Goal: Transaction & Acquisition: Download file/media

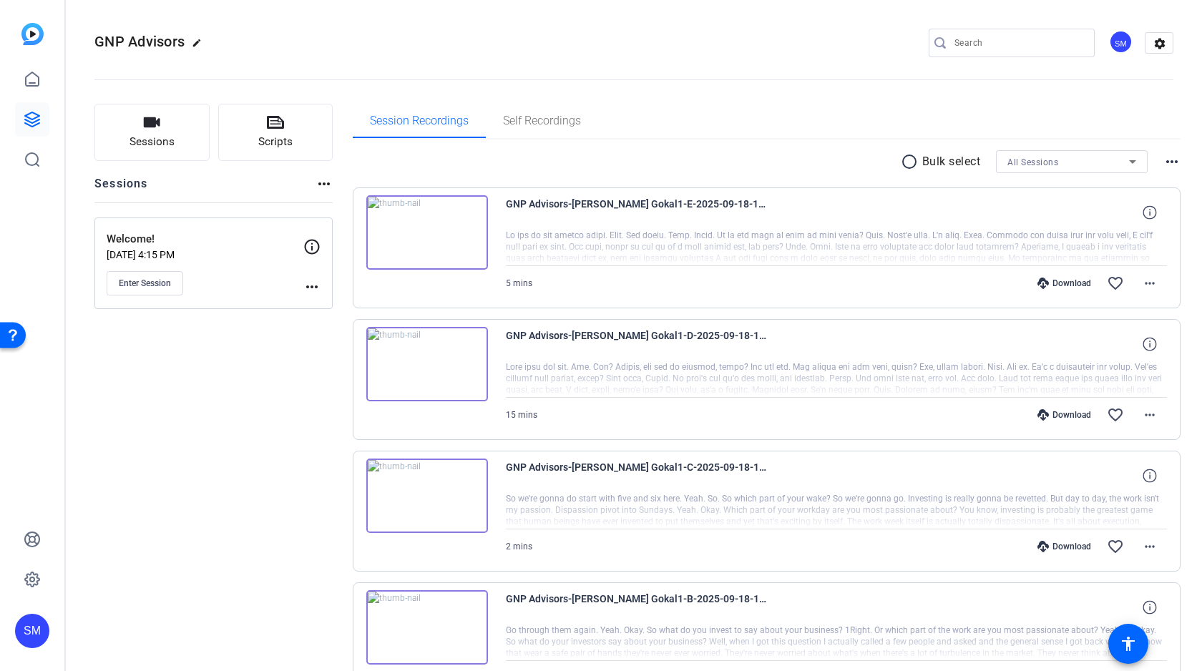
click at [912, 160] on mat-icon "radio_button_unchecked" at bounding box center [911, 161] width 21 height 17
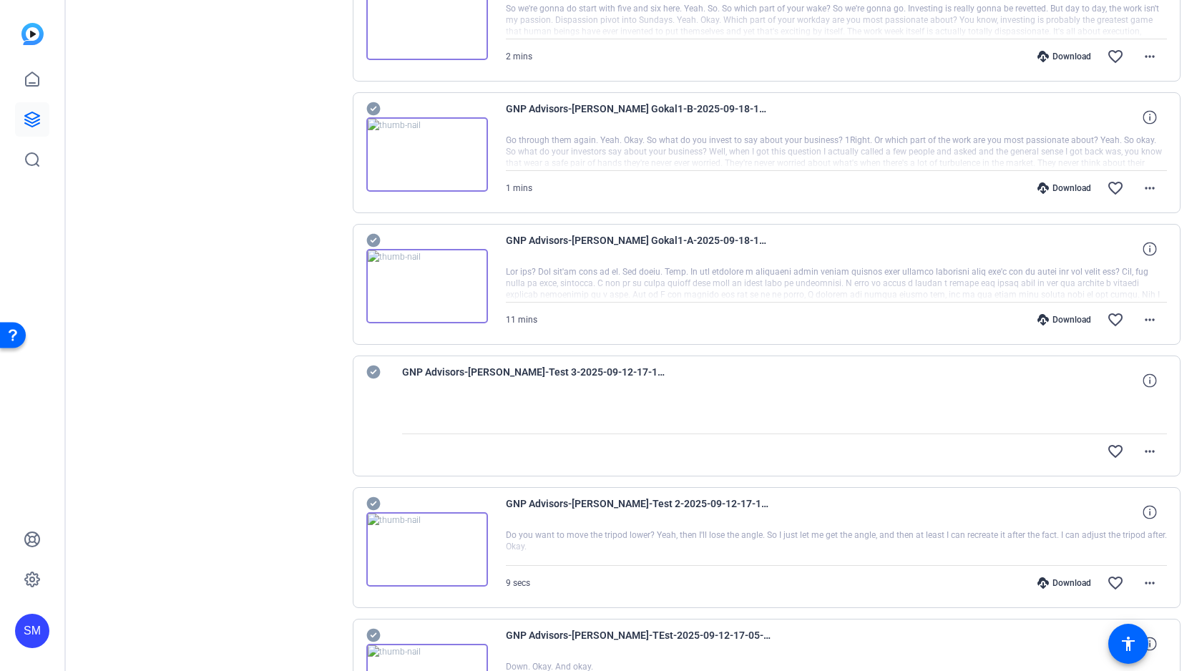
scroll to position [482, 0]
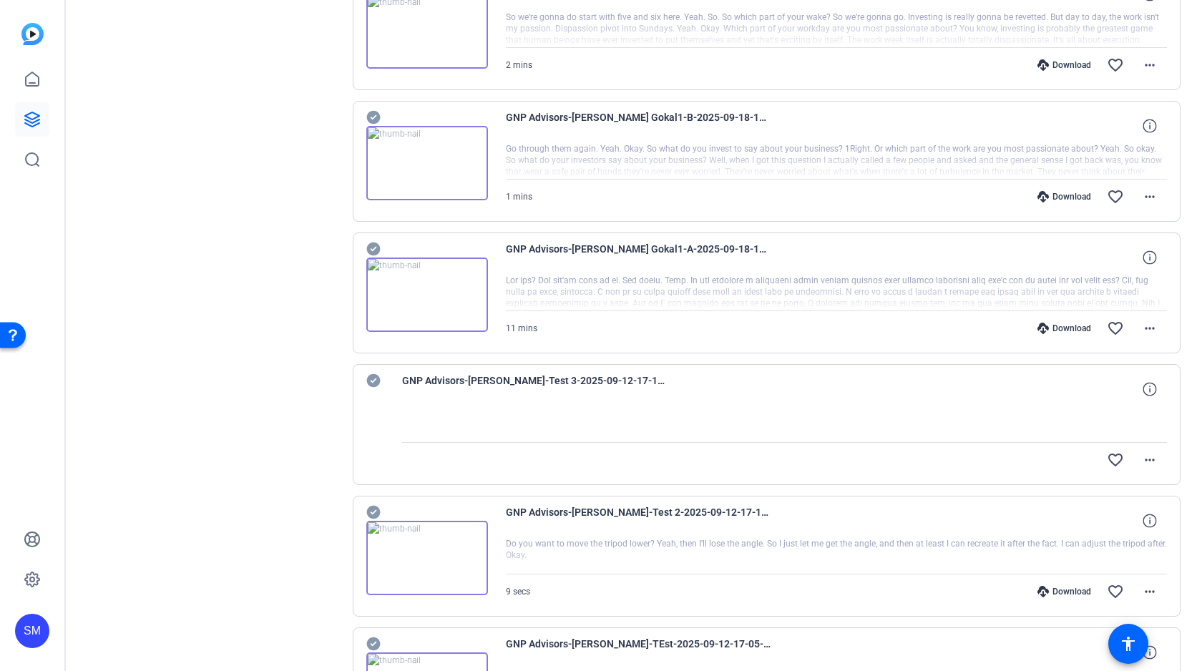
click at [371, 248] on icon at bounding box center [373, 250] width 14 height 14
click at [371, 114] on icon at bounding box center [373, 118] width 14 height 14
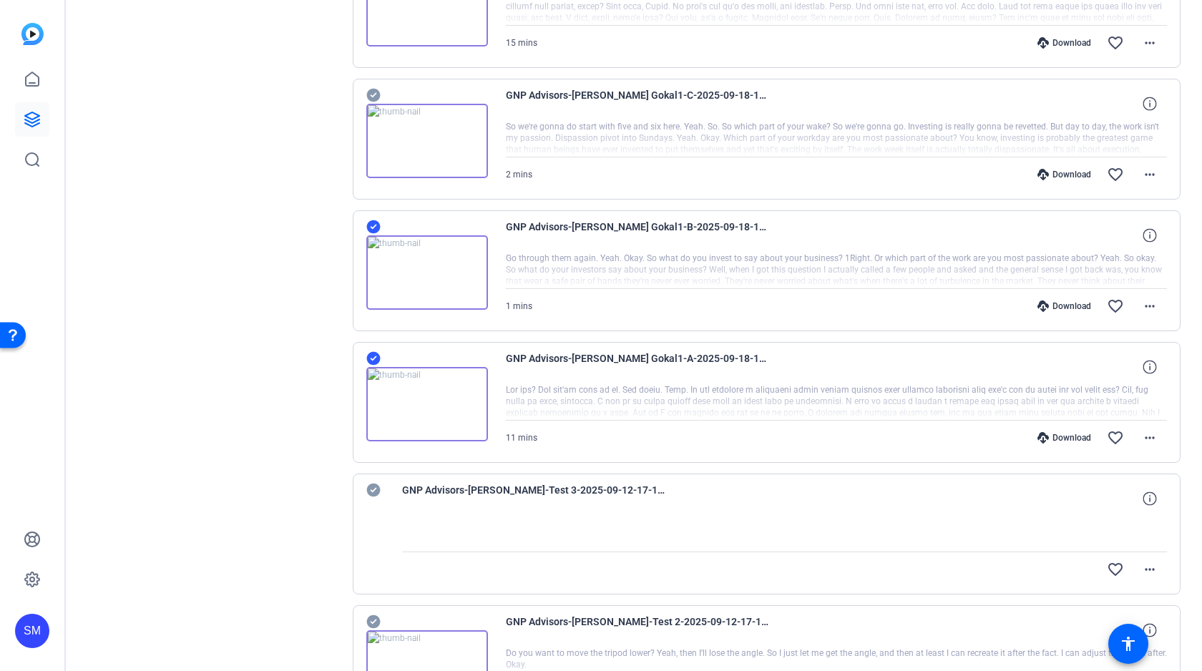
scroll to position [370, 0]
click at [374, 86] on div "GNP Advisors-Suhail Gokal1-C-2025-09-18-12-44-13-314-0 2 mins Download favorite…" at bounding box center [767, 141] width 829 height 121
click at [373, 97] on icon at bounding box center [373, 97] width 14 height 17
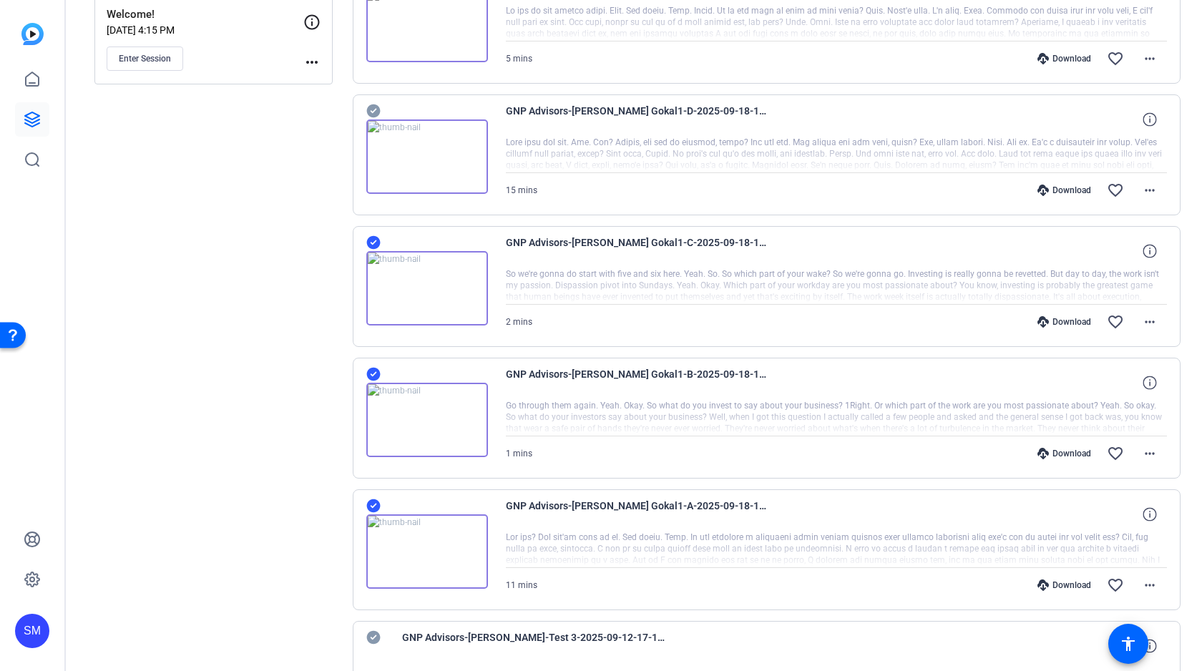
scroll to position [94, 0]
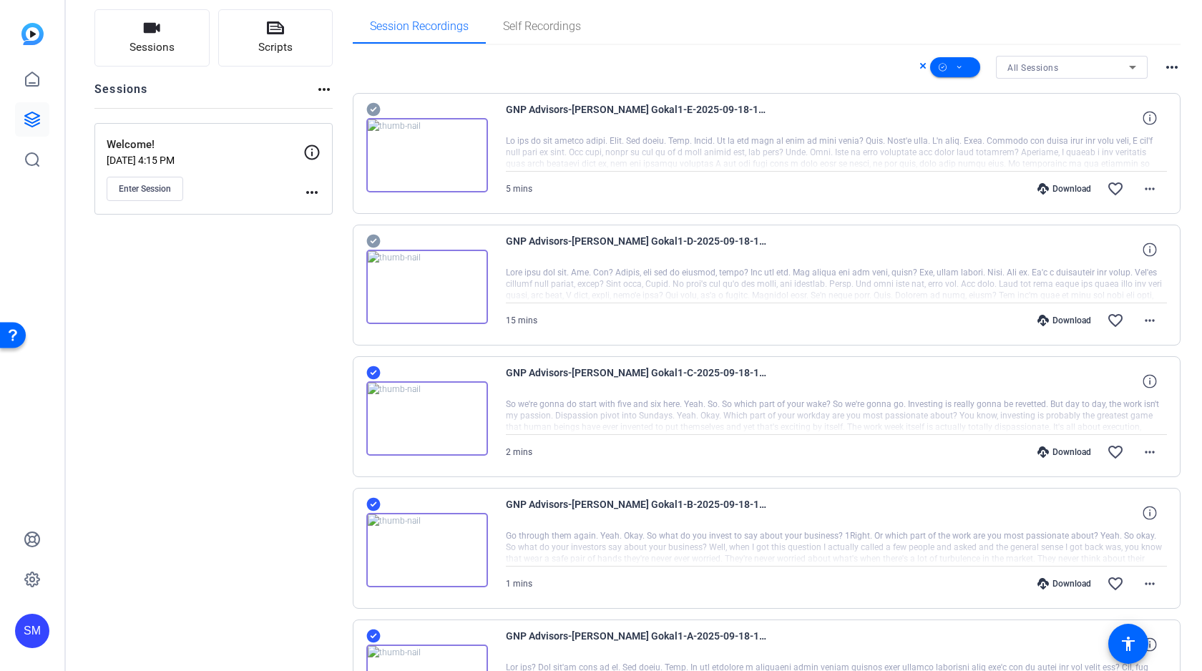
click at [373, 239] on icon at bounding box center [373, 242] width 14 height 14
click at [376, 104] on icon at bounding box center [373, 110] width 14 height 14
click at [963, 67] on span at bounding box center [955, 67] width 50 height 34
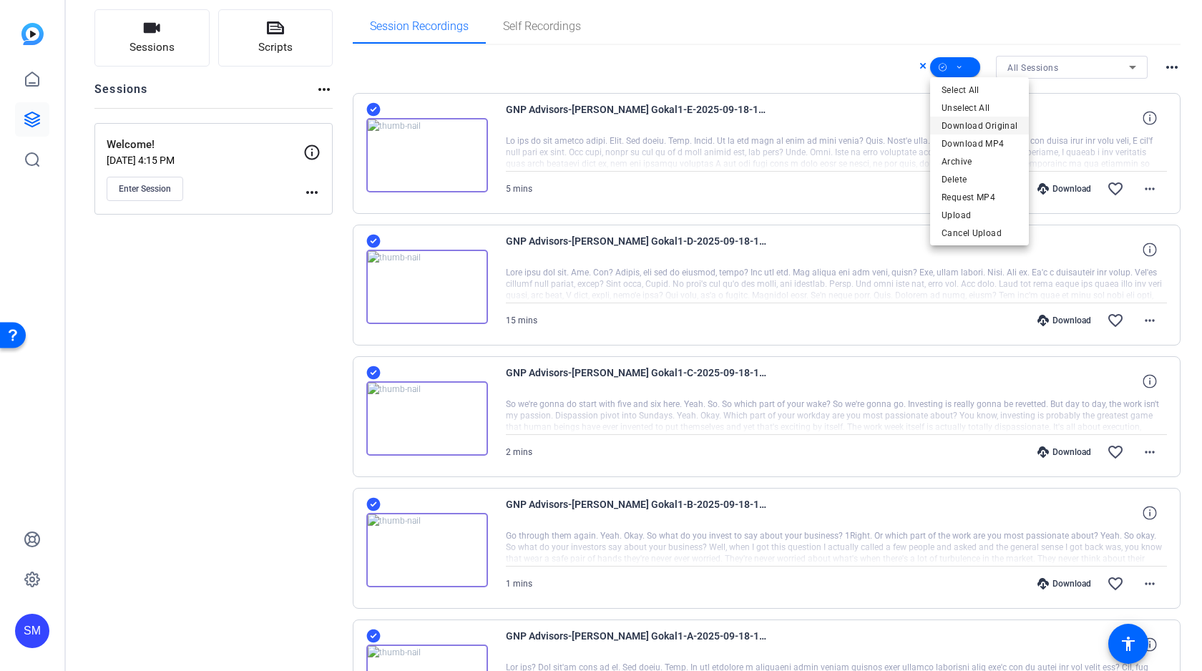
click at [972, 122] on span "Download Original" at bounding box center [980, 125] width 76 height 17
click at [924, 64] on icon at bounding box center [923, 66] width 6 height 6
